Goal: Task Accomplishment & Management: Manage account settings

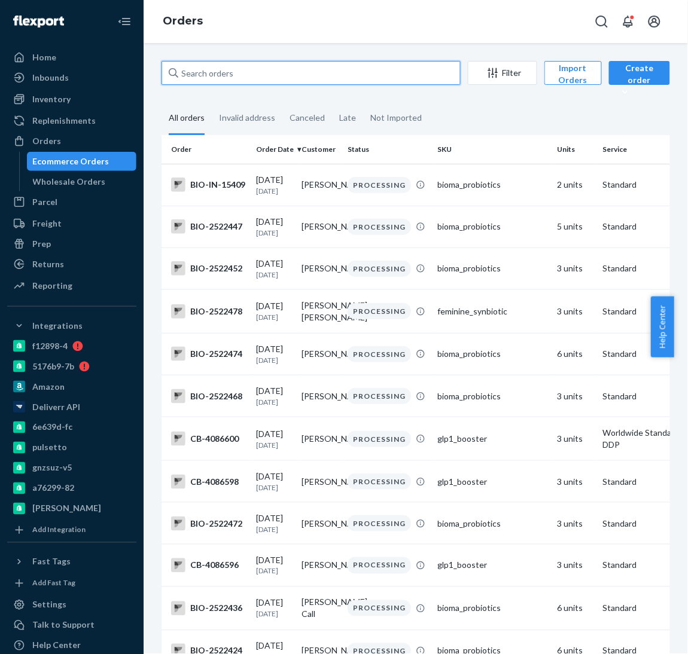
click at [225, 80] on input "text" at bounding box center [310, 73] width 299 height 24
paste input "2487238"
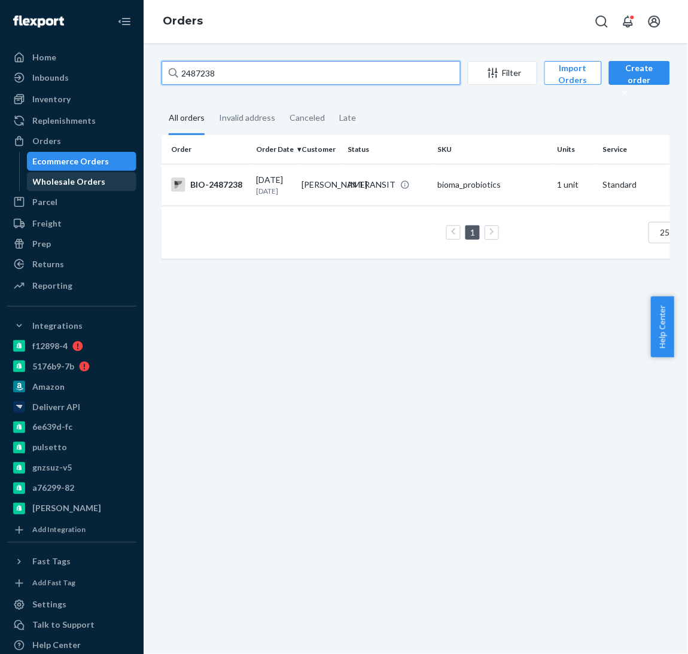
type input "2487238"
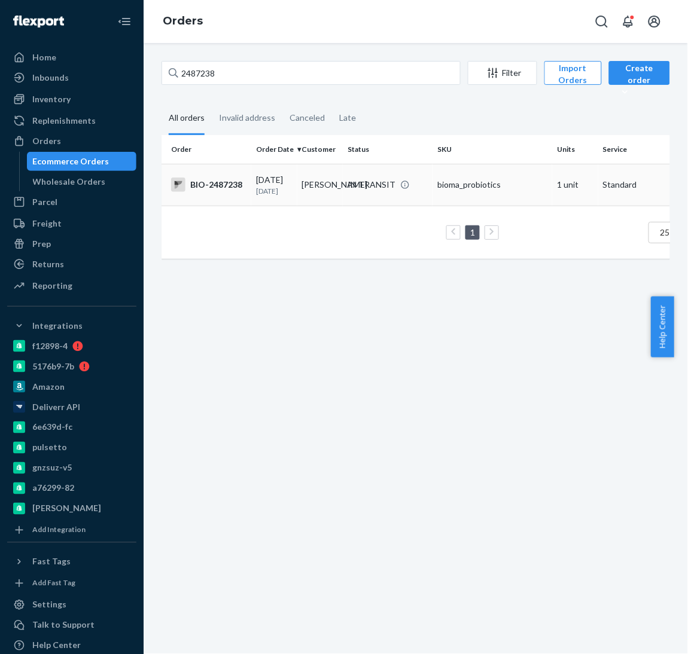
click at [283, 191] on p "4 days ago" at bounding box center [274, 191] width 36 height 10
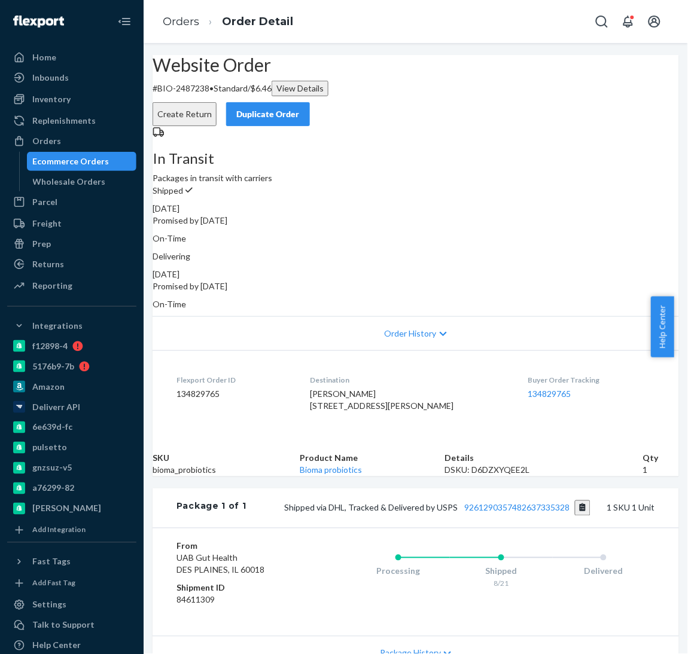
click at [342, 328] on div "Order History" at bounding box center [415, 333] width 526 height 34
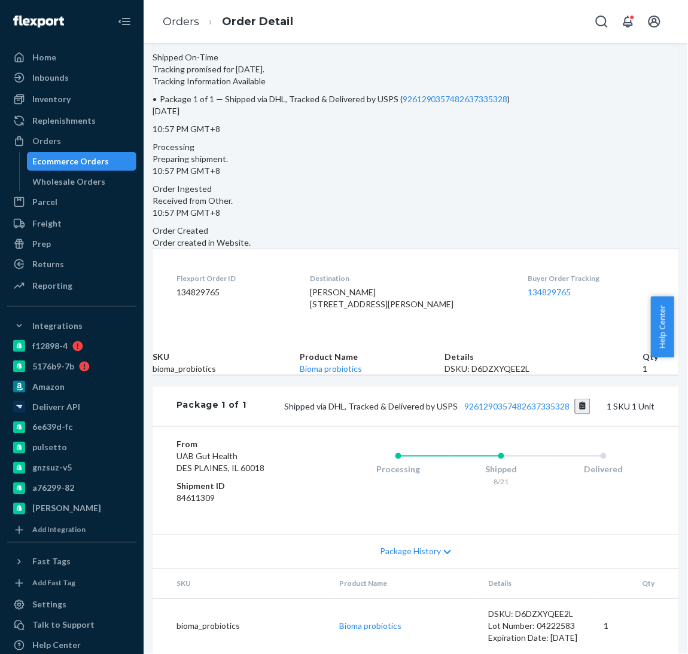
scroll to position [483, 0]
drag, startPoint x: 447, startPoint y: 468, endPoint x: 490, endPoint y: 468, distance: 42.5
click at [490, 426] on div "Package 1 of 1 Shipped via DHL, Tracked & Delivered by USPS 9261290357482637335…" at bounding box center [415, 406] width 526 height 39
drag, startPoint x: 547, startPoint y: 469, endPoint x: 436, endPoint y: 471, distance: 110.6
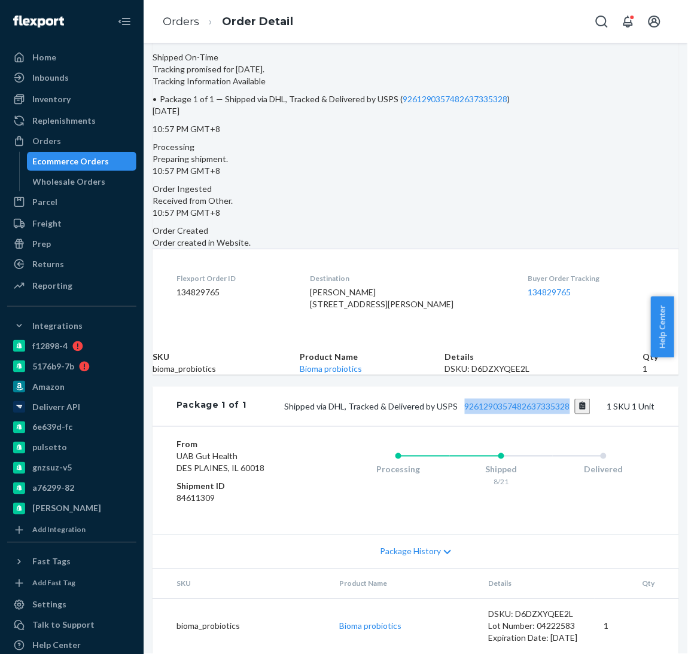
click at [436, 426] on div "Package 1 of 1 Shipped via DHL, Tracked & Delivered by USPS 9261290357482637335…" at bounding box center [415, 406] width 526 height 39
copy link "9261290357482637335328"
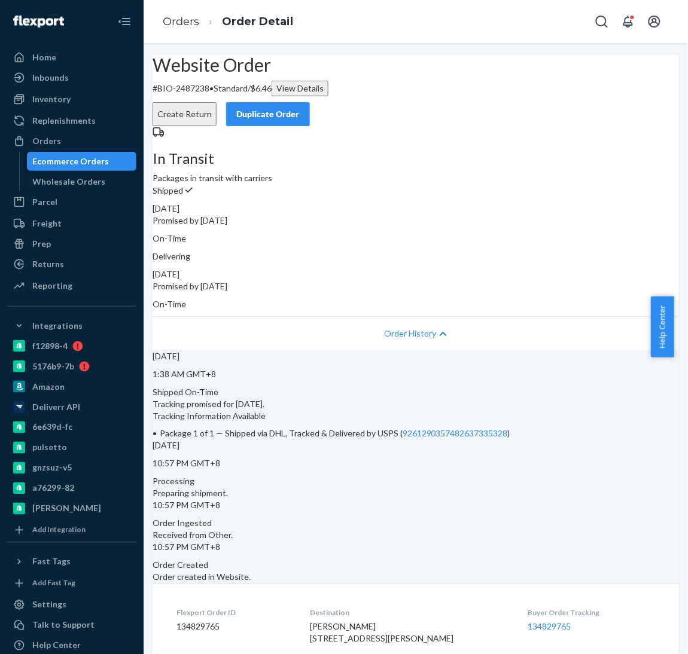
click at [216, 102] on button "Create Return" at bounding box center [184, 114] width 64 height 24
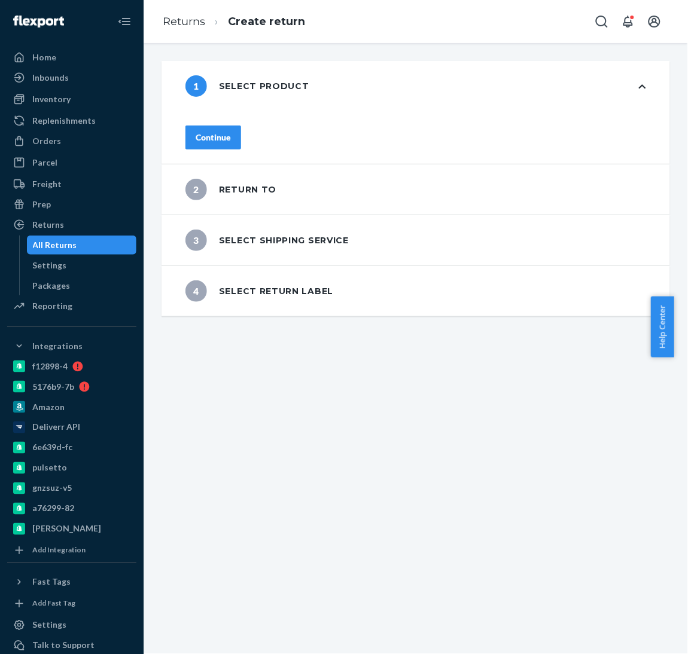
click at [231, 137] on div "Continue" at bounding box center [213, 138] width 35 height 12
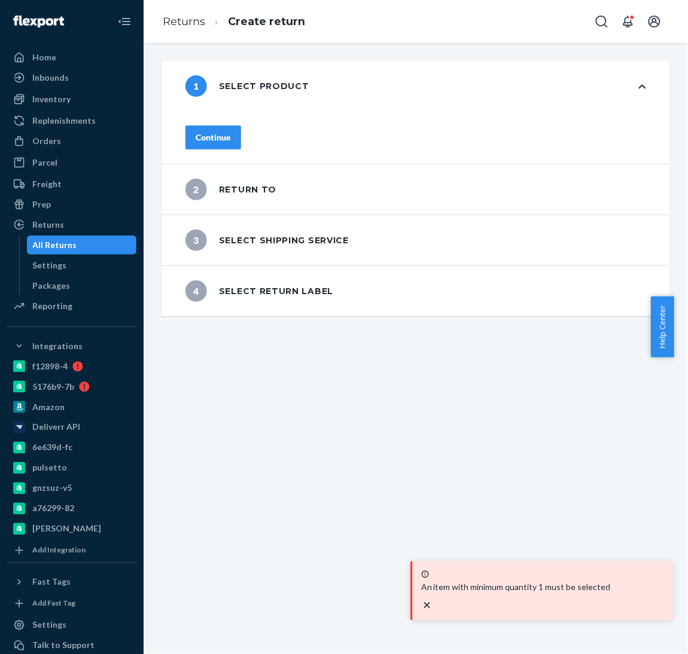
click at [231, 137] on div "Continue" at bounding box center [213, 138] width 35 height 12
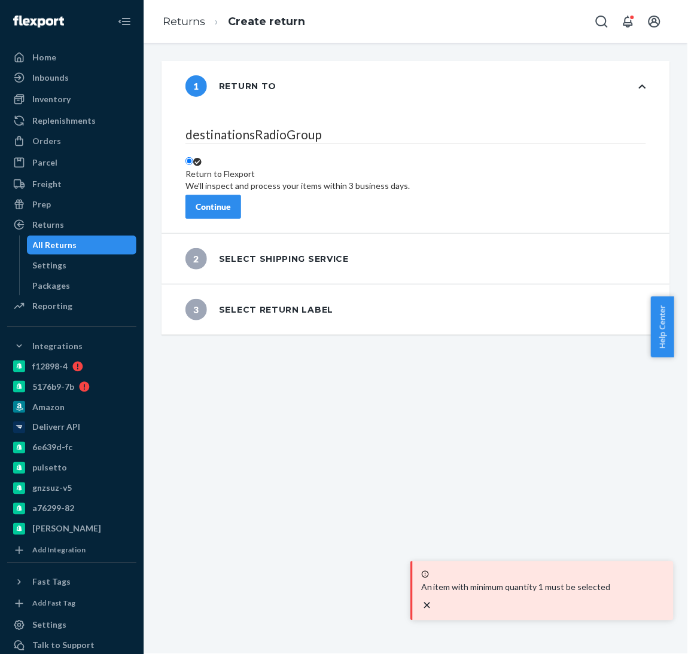
click at [241, 195] on button "Continue" at bounding box center [213, 207] width 56 height 24
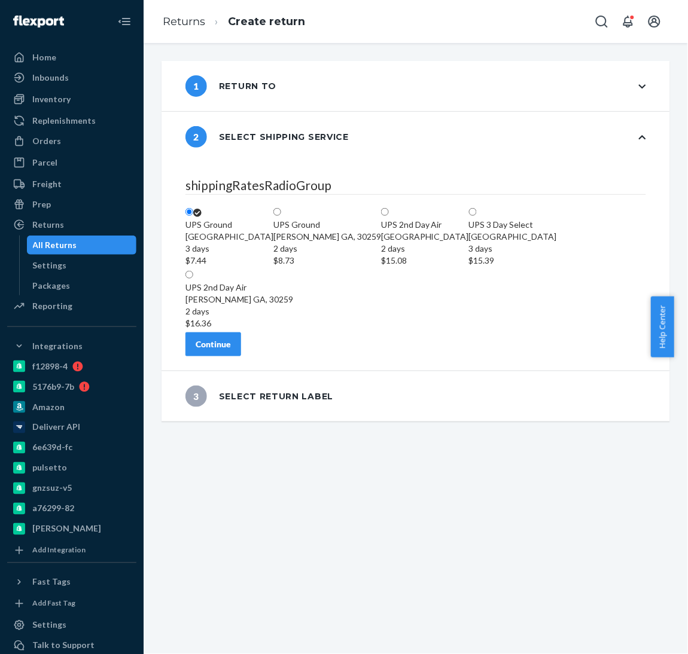
click at [231, 350] on div "Continue" at bounding box center [213, 344] width 35 height 12
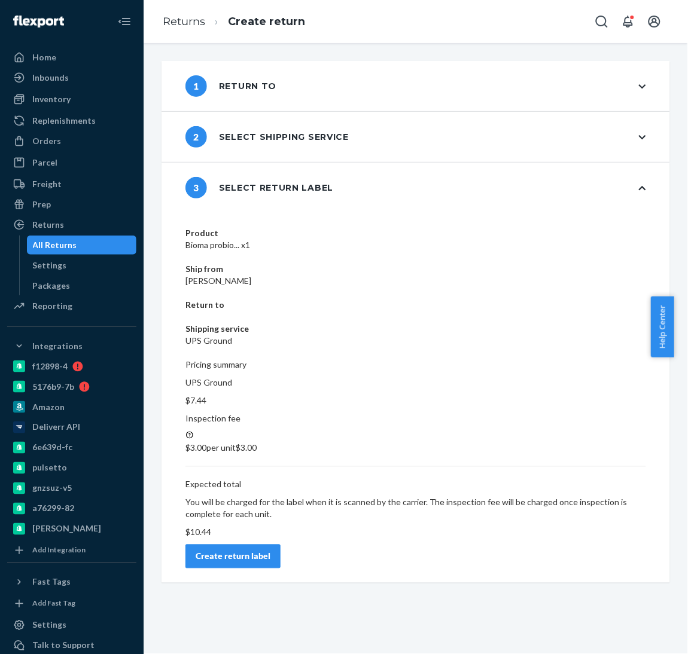
click at [280, 545] on button "Create return label" at bounding box center [232, 557] width 95 height 24
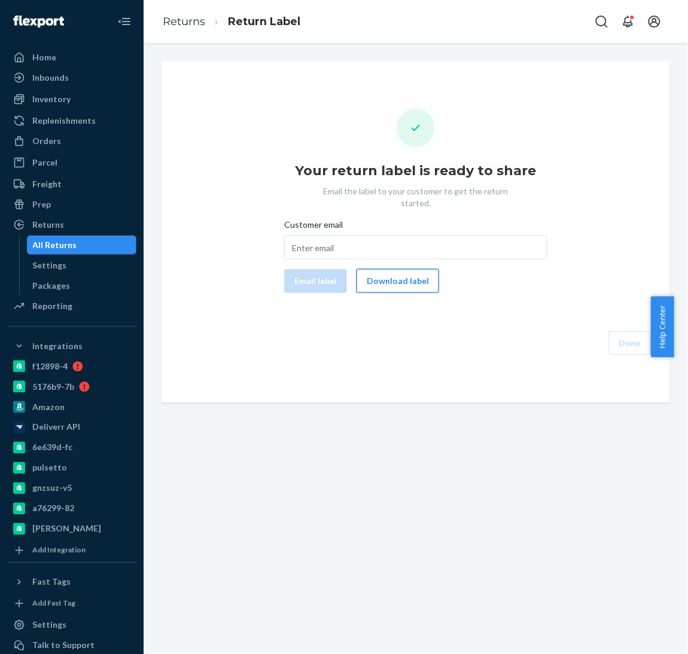
click at [407, 269] on button "Download label" at bounding box center [397, 281] width 83 height 24
click at [49, 149] on div "Orders" at bounding box center [71, 141] width 127 height 17
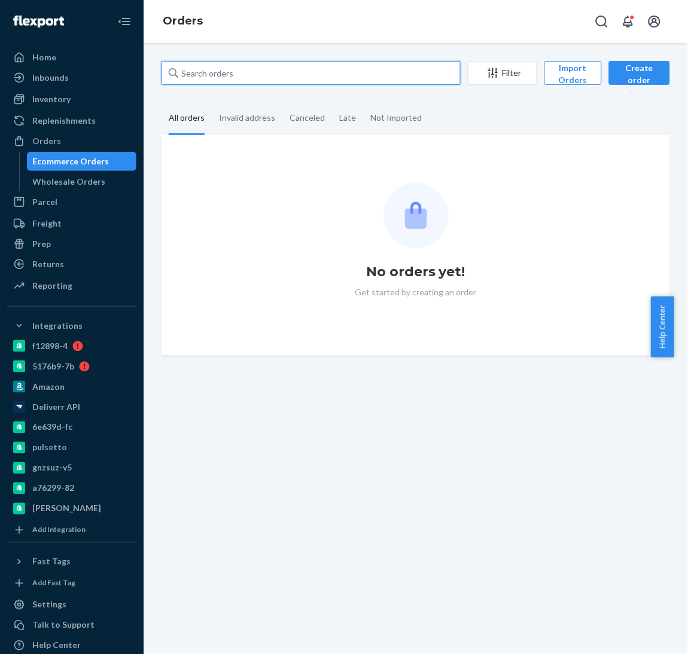
click at [243, 73] on input "text" at bounding box center [310, 73] width 299 height 24
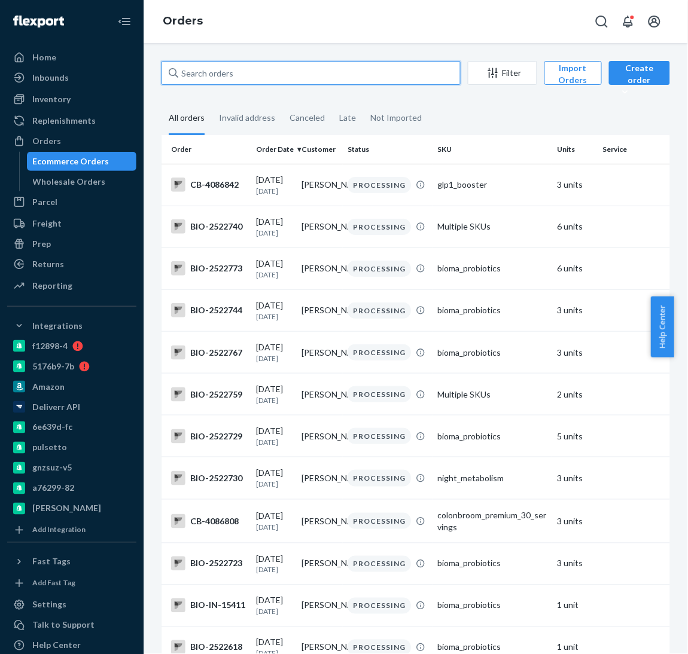
paste input "1750268"
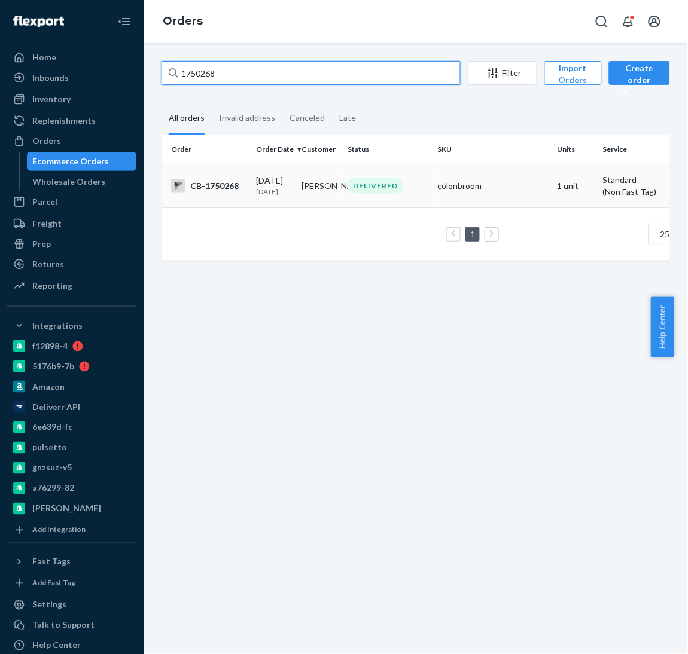
type input "1750268"
click at [210, 203] on td "CB-1750268" at bounding box center [206, 186] width 90 height 44
